Goal: Transaction & Acquisition: Purchase product/service

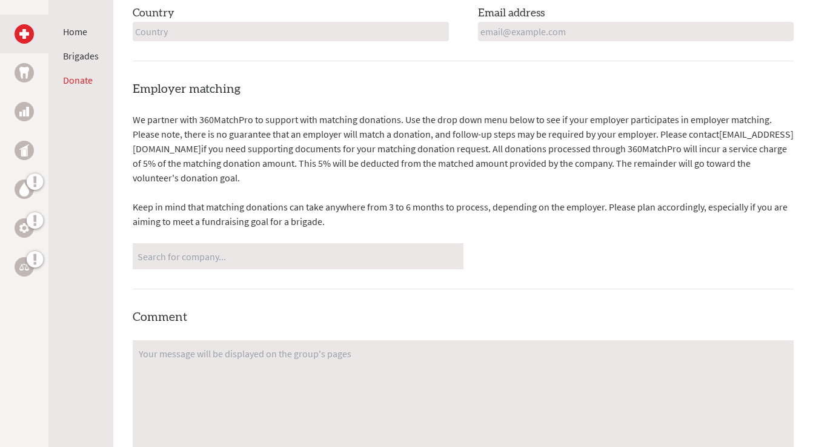
scroll to position [688, 0]
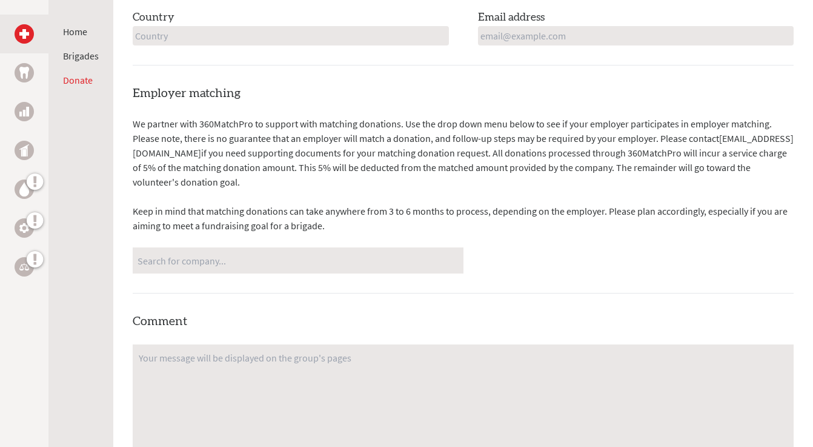
click at [222, 135] on p "We partner with 360MatchPro to support with matching donations. Use the drop do…" at bounding box center [463, 152] width 661 height 73
click at [265, 244] on div "We partner with 360MatchPro to support with matching donations. Use the drop do…" at bounding box center [463, 194] width 661 height 157
click at [264, 254] on input "Search for company..." at bounding box center [298, 260] width 321 height 21
click at [284, 201] on div "We partner with 360MatchPro to support with matching donations. Use the drop do…" at bounding box center [463, 194] width 661 height 157
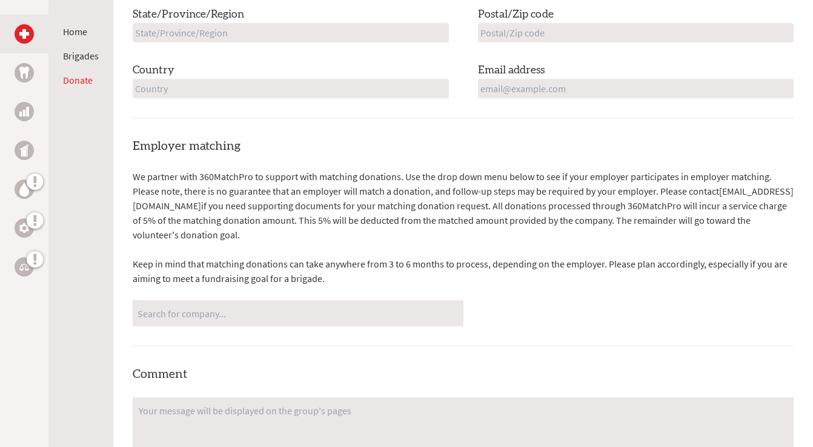
scroll to position [648, 0]
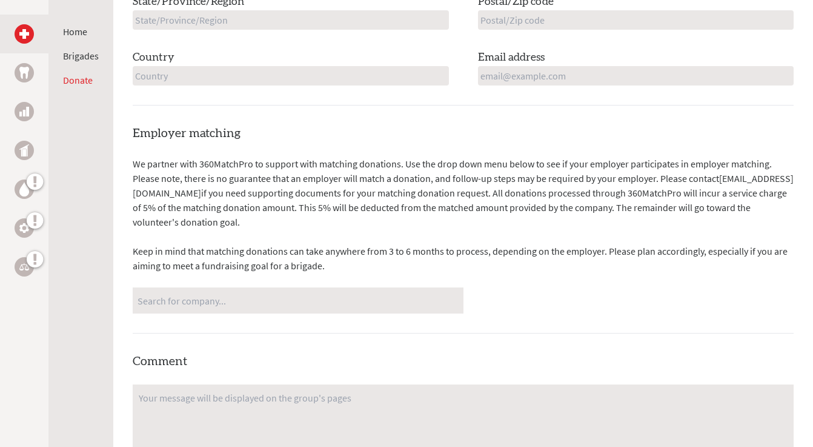
click at [250, 308] on input "Search for company..." at bounding box center [298, 300] width 321 height 21
click at [247, 297] on input "Search for company..." at bounding box center [298, 300] width 321 height 21
type input "j"
click at [267, 214] on p "We partner with 360MatchPro to support with matching donations. Use the drop do…" at bounding box center [463, 192] width 661 height 73
click at [238, 205] on p "We partner with 360MatchPro to support with matching donations. Use the drop do…" at bounding box center [463, 192] width 661 height 73
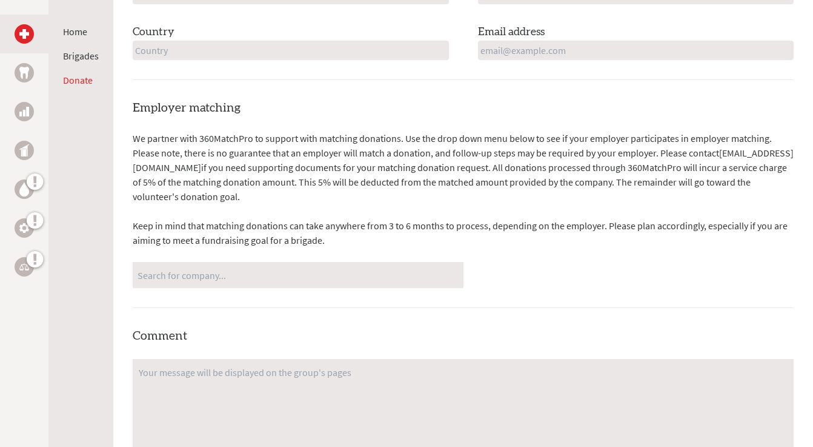
scroll to position [676, 0]
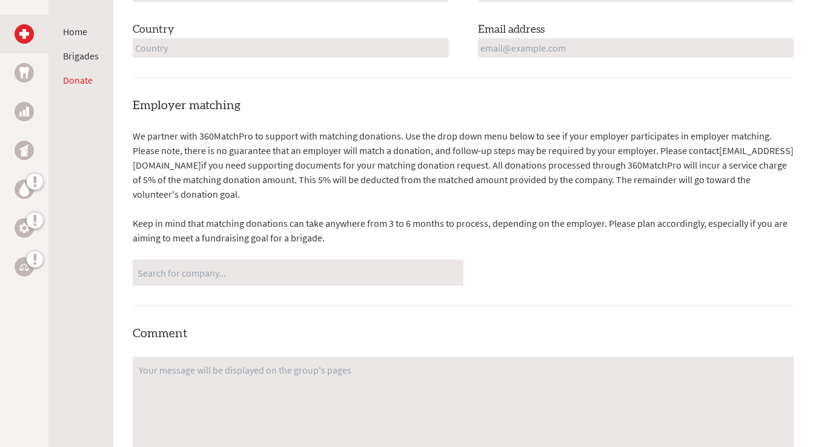
click at [259, 266] on input "Search for company..." at bounding box center [298, 272] width 321 height 21
click at [260, 181] on p "We partner with 360MatchPro to support with matching donations. Use the drop do…" at bounding box center [463, 164] width 661 height 73
